Goal: Check status: Check status

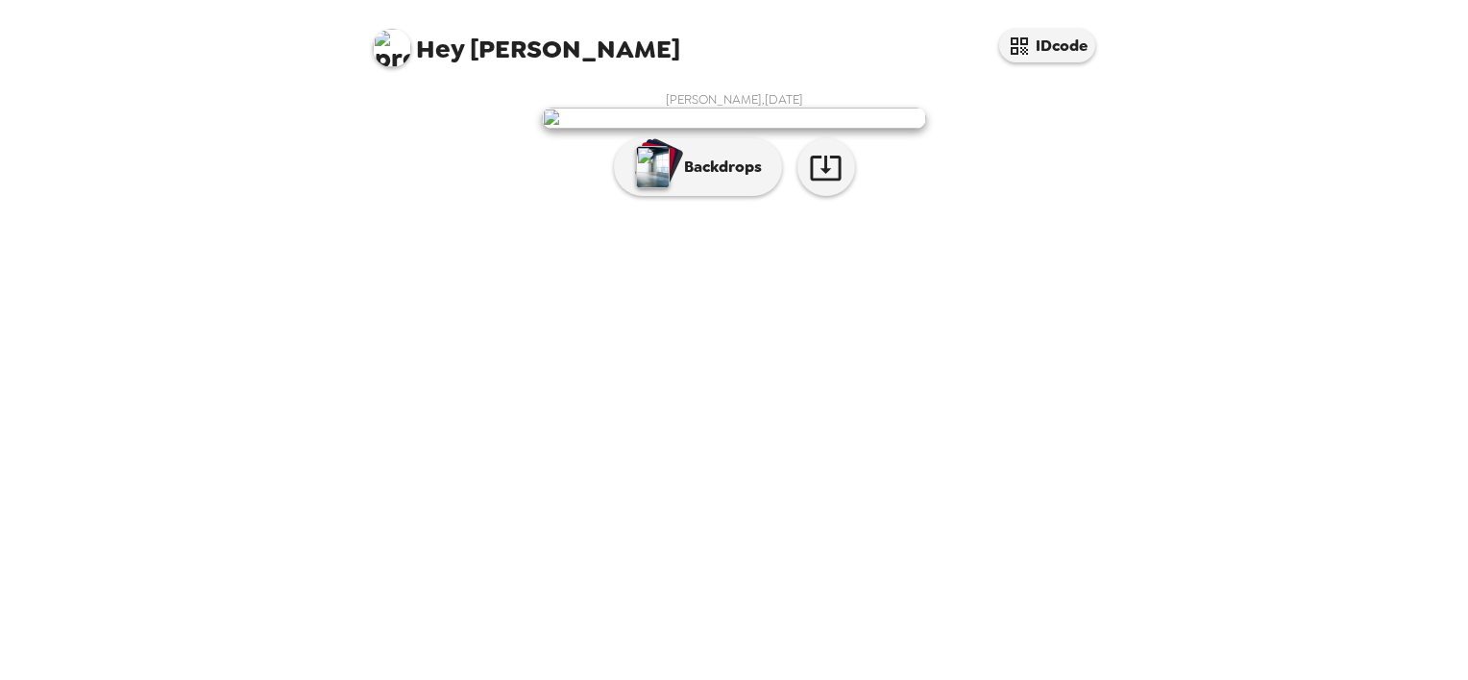
click at [1044, 206] on div "[PERSON_NAME] , [DATE] Backdrops" at bounding box center [734, 148] width 730 height 114
click at [809, 184] on icon "button" at bounding box center [826, 168] width 34 height 34
click at [86, 173] on div "Hey [PERSON_NAME] IDcode [PERSON_NAME] , [DATE] Backdrops" at bounding box center [734, 340] width 1468 height 680
